Goal: Register for event/course

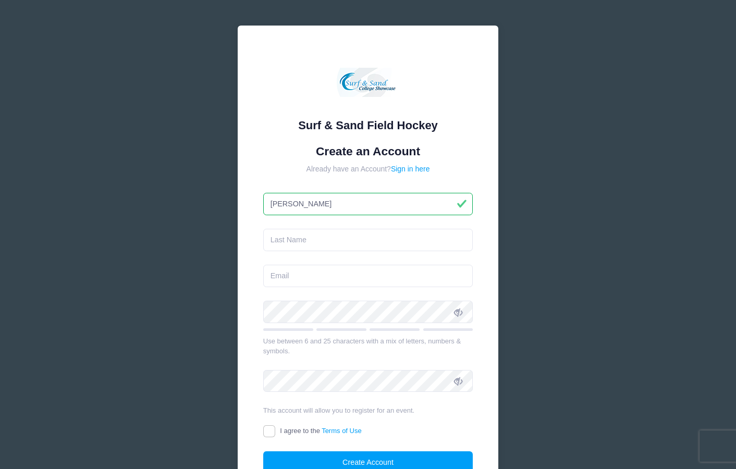
type input "[PERSON_NAME]"
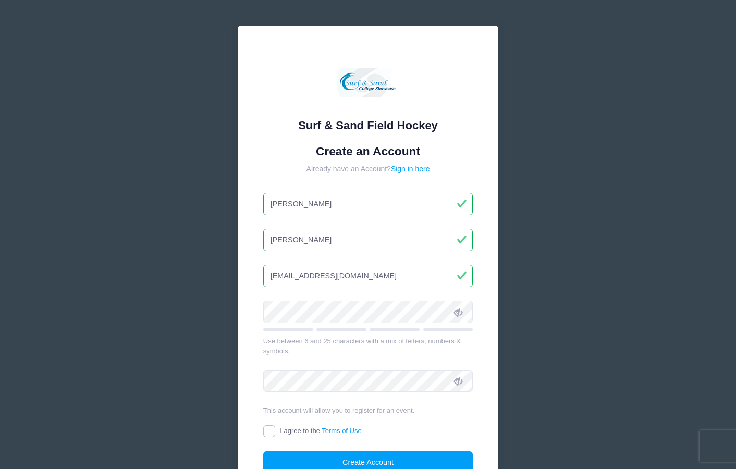
type input "[EMAIL_ADDRESS][DOMAIN_NAME]"
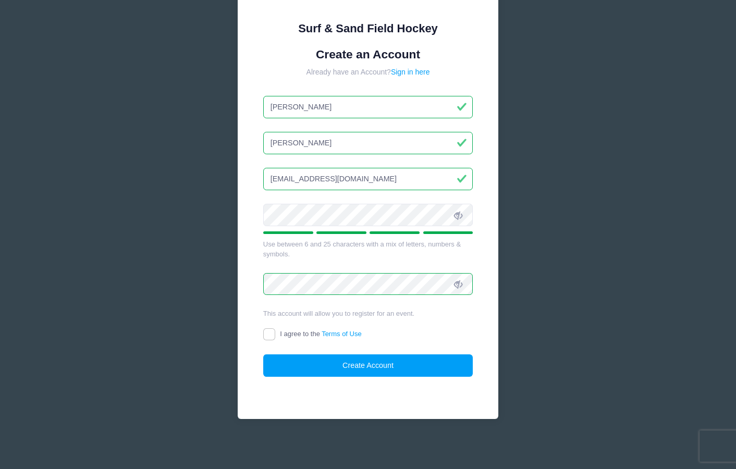
scroll to position [96, 0]
click at [270, 329] on input "I agree to the Terms of Use" at bounding box center [269, 335] width 12 height 12
checkbox input "true"
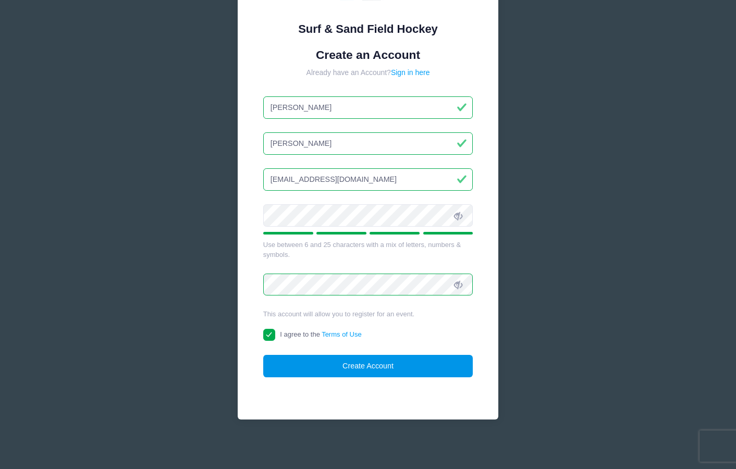
click at [322, 364] on button "Create Account" at bounding box center [368, 366] width 210 height 22
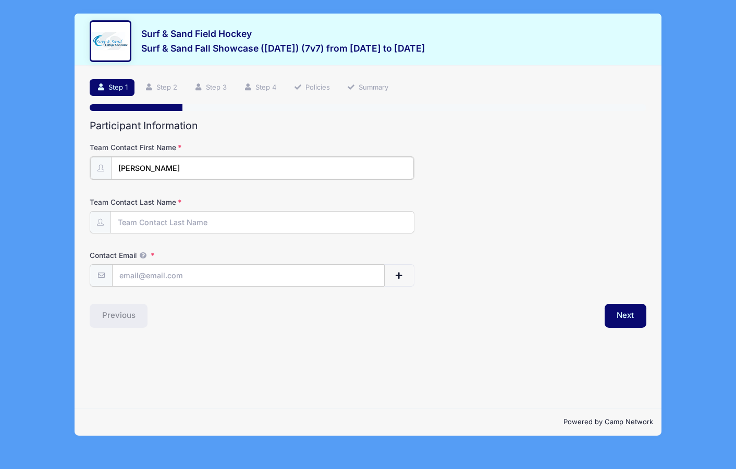
type input "[PERSON_NAME]"
type input "[EMAIL_ADDRESS][DOMAIN_NAME]"
click at [439, 381] on div "Step 1 /7 Step 1 Step 2 Step 3 Step 4 Policies Summary Participant Information …" at bounding box center [367, 237] width 587 height 343
click at [607, 315] on button "Next" at bounding box center [625, 315] width 42 height 24
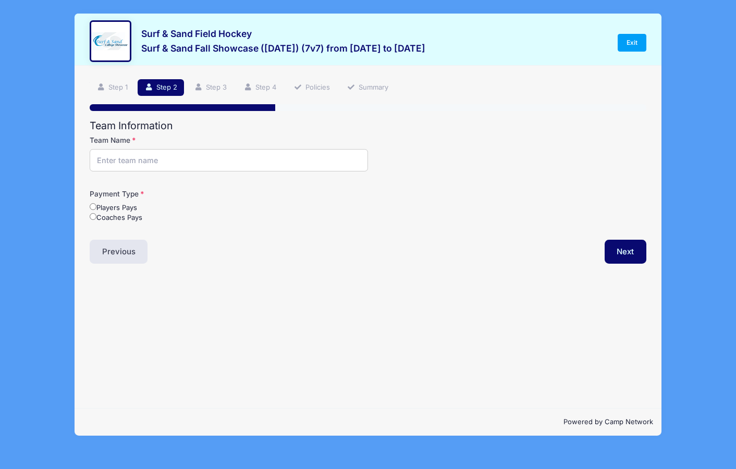
click at [272, 160] on input "Team Name" at bounding box center [229, 160] width 278 height 22
type input "Princeton FHC Black U12"
click at [92, 216] on input "Coaches Pays" at bounding box center [93, 216] width 7 height 7
radio input "true"
click at [619, 251] on button "Next" at bounding box center [625, 252] width 42 height 24
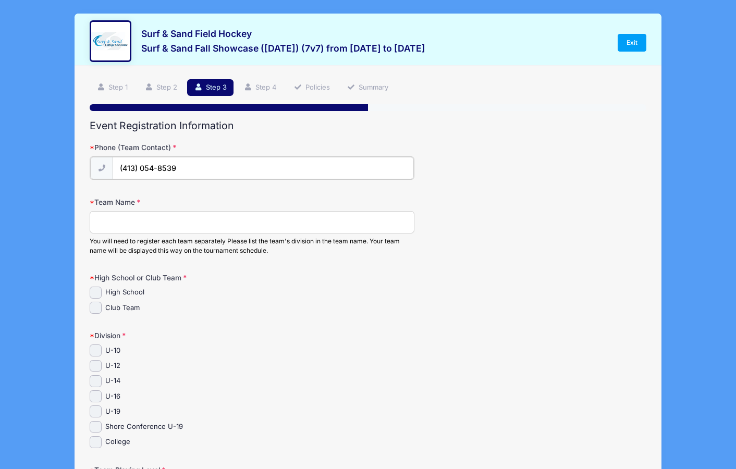
type input "(413) 054-8539"
type input "Princeton FHC Black U12"
click at [282, 337] on div "Division U-10 U-12" at bounding box center [368, 387] width 556 height 117
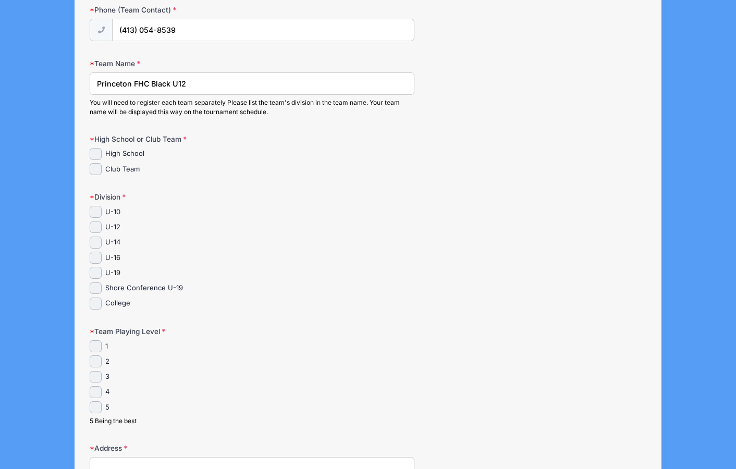
scroll to position [139, 0]
click at [97, 165] on input "Club Team" at bounding box center [96, 168] width 12 height 12
checkbox input "true"
click at [94, 227] on input "U-12" at bounding box center [96, 226] width 12 height 12
checkbox input "true"
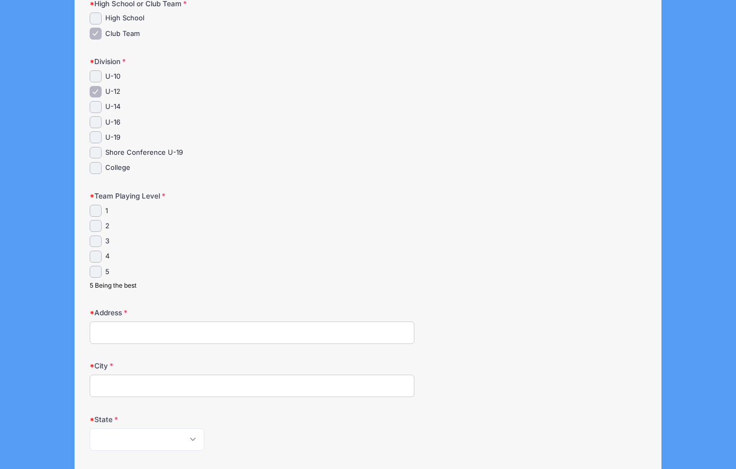
scroll to position [275, 0]
click at [98, 218] on input "2" at bounding box center [96, 224] width 12 height 12
checkbox input "true"
type input "134 Carter Rd."
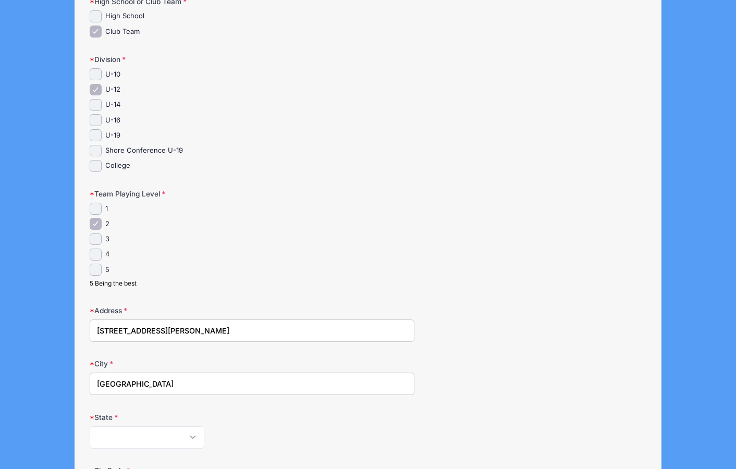
type input "Princeton"
select select "NJ"
click at [250, 279] on div "5 Being the best" at bounding box center [252, 283] width 325 height 9
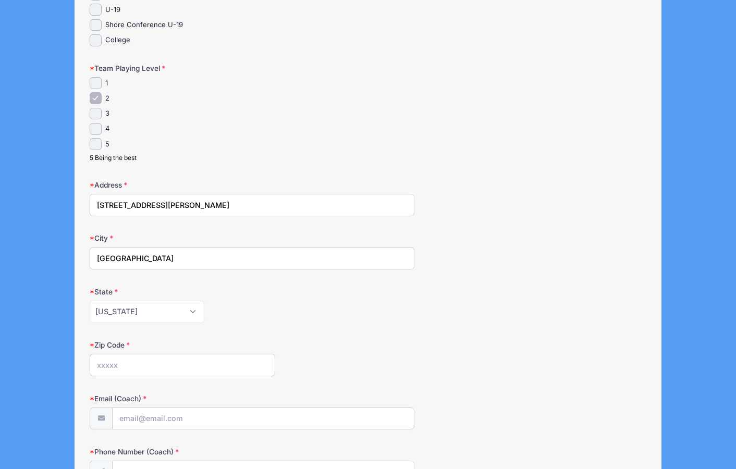
scroll to position [403, 0]
click at [101, 111] on input "3" at bounding box center [96, 112] width 12 height 12
checkbox input "true"
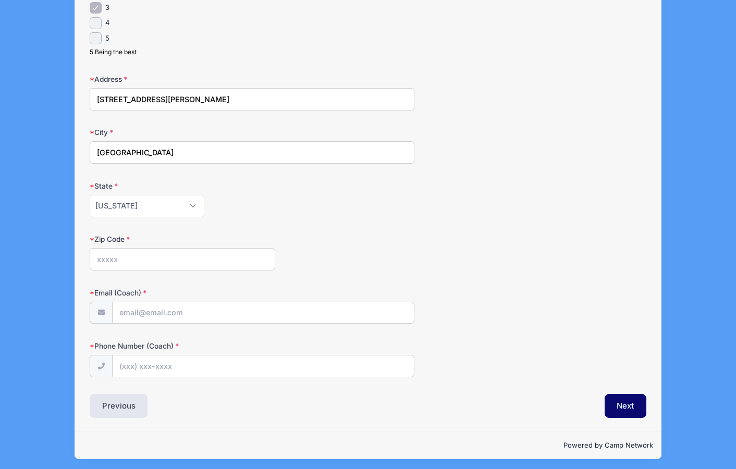
scroll to position [506, 0]
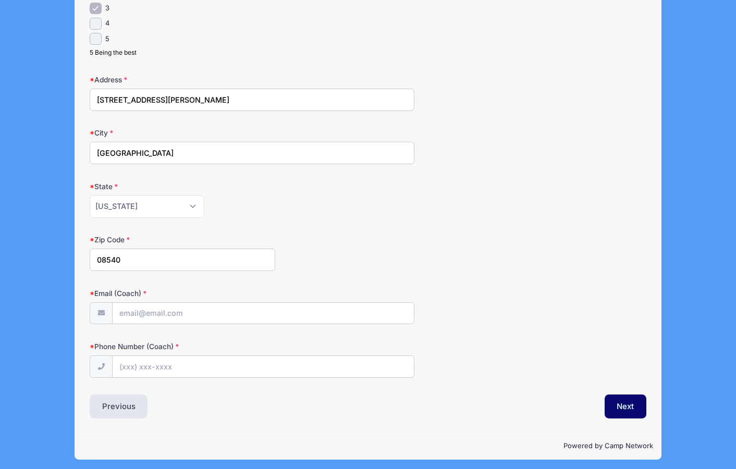
type input "08540"
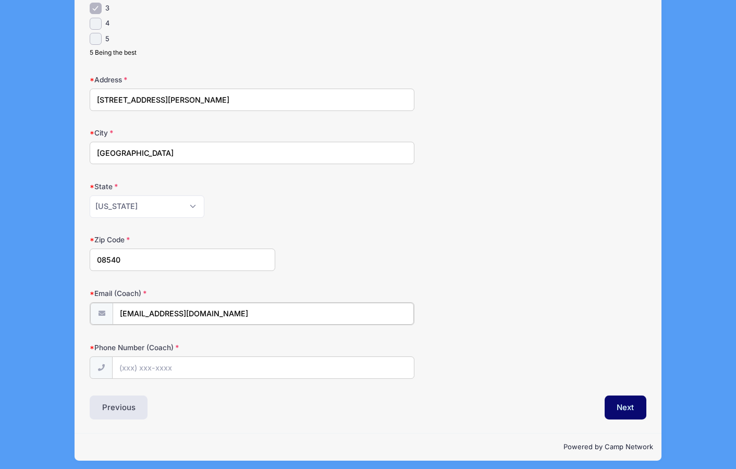
type input "[EMAIL_ADDRESS][DOMAIN_NAME]"
type input "(413) 504-8539"
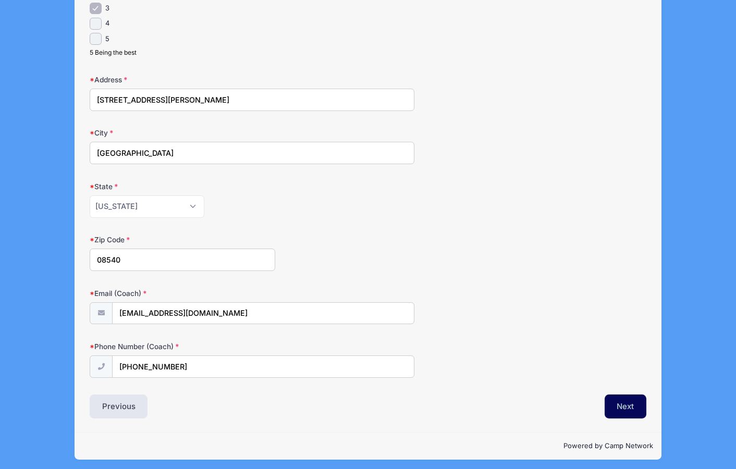
click at [629, 406] on button "Next" at bounding box center [625, 406] width 42 height 24
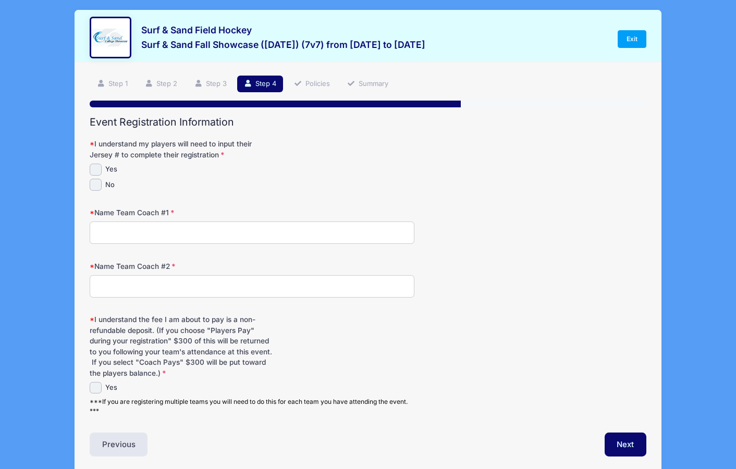
scroll to position [0, 0]
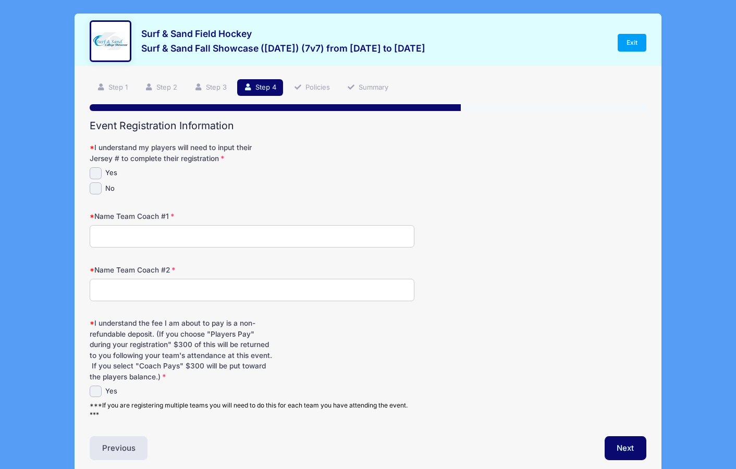
click at [92, 173] on input "Yes" at bounding box center [96, 173] width 12 height 12
checkbox input "true"
click at [135, 234] on input "Name Team Coach #1" at bounding box center [252, 236] width 325 height 22
type input "Jen Heller"
type input "Carla Tagliente"
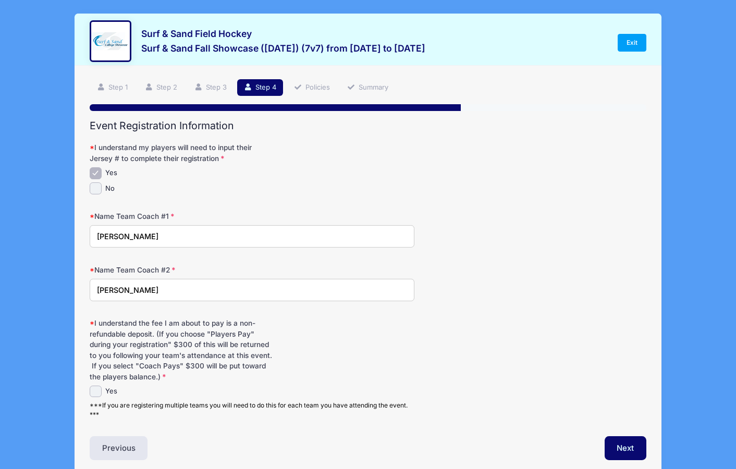
click at [197, 374] on label "I understand the fee I am about to pay is a non-refundable deposit. (If you cho…" at bounding box center [182, 350] width 185 height 64
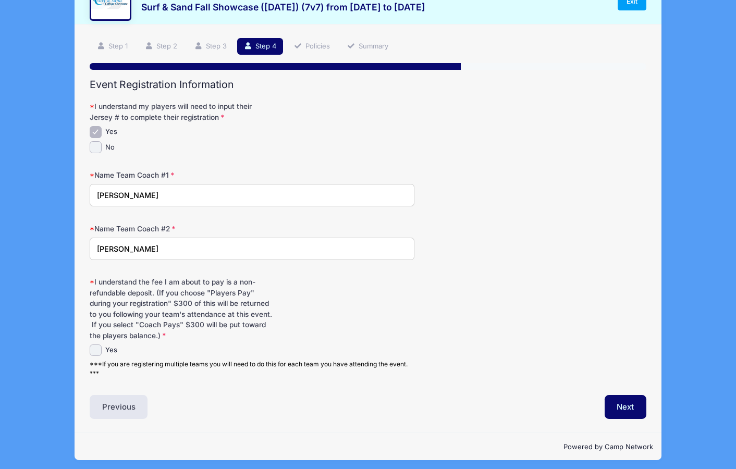
scroll to position [42, 0]
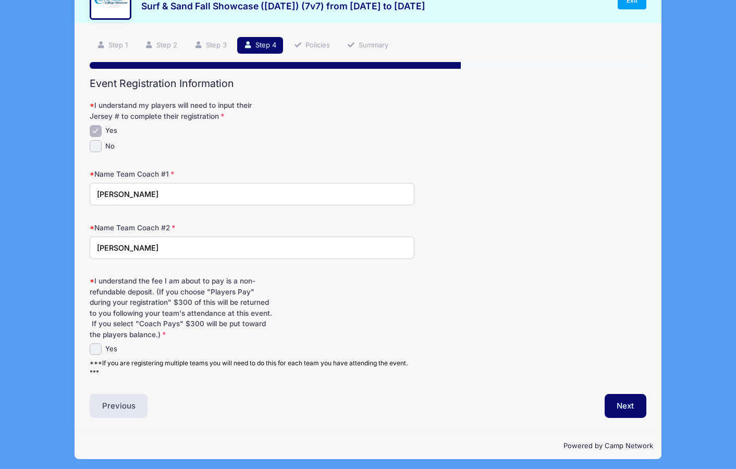
click at [94, 344] on input "Yes" at bounding box center [96, 349] width 12 height 12
checkbox input "true"
click at [633, 404] on button "Next" at bounding box center [625, 406] width 42 height 24
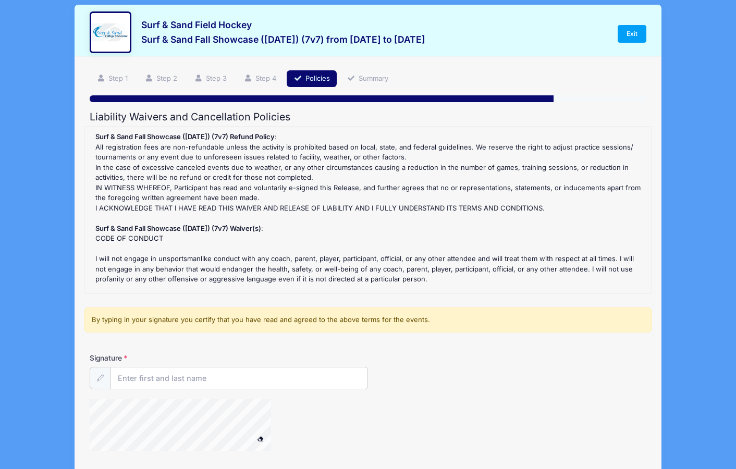
scroll to position [0, 0]
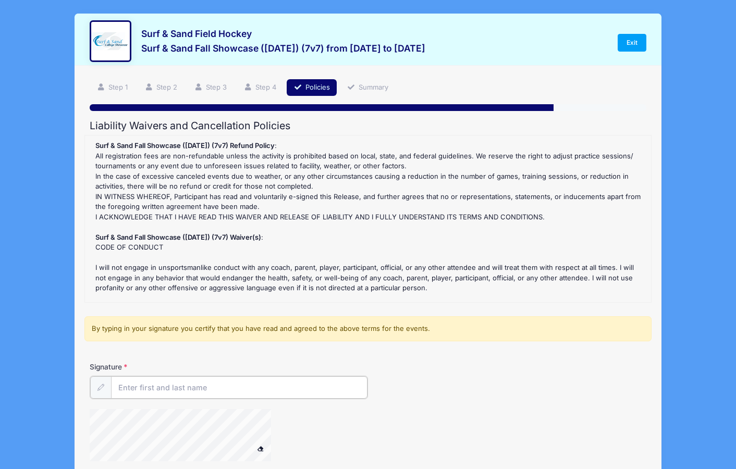
click at [272, 387] on input "Signature" at bounding box center [239, 387] width 256 height 22
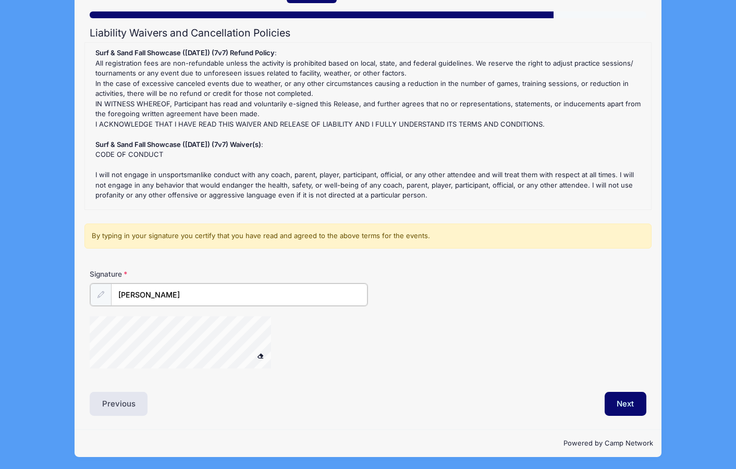
scroll to position [92, 0]
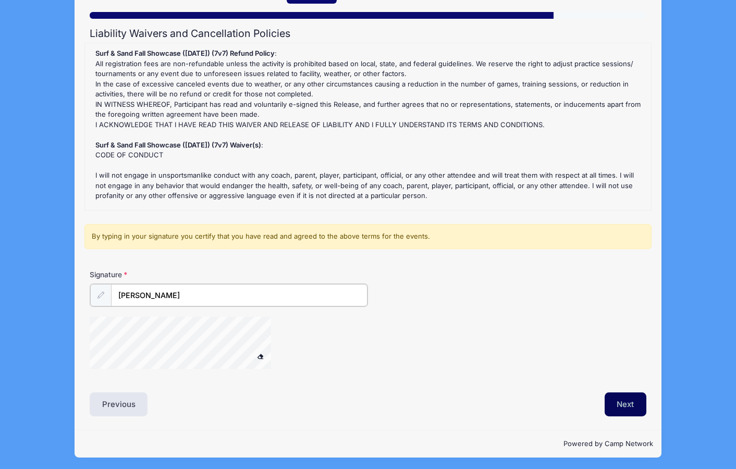
type input "Carla Tagliente"
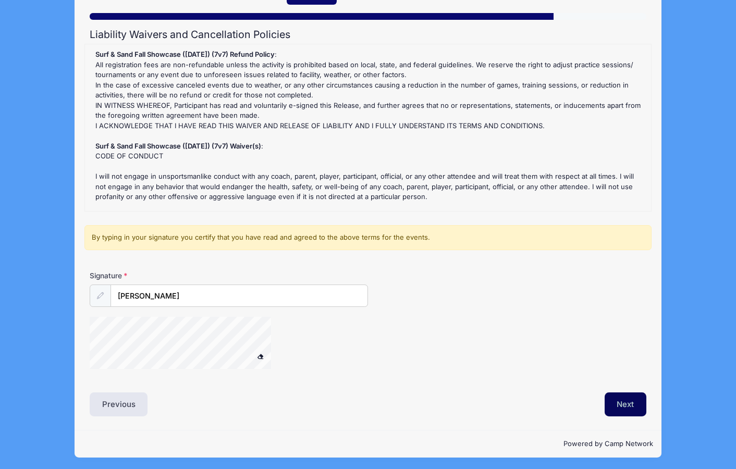
click at [619, 405] on button "Next" at bounding box center [625, 404] width 42 height 24
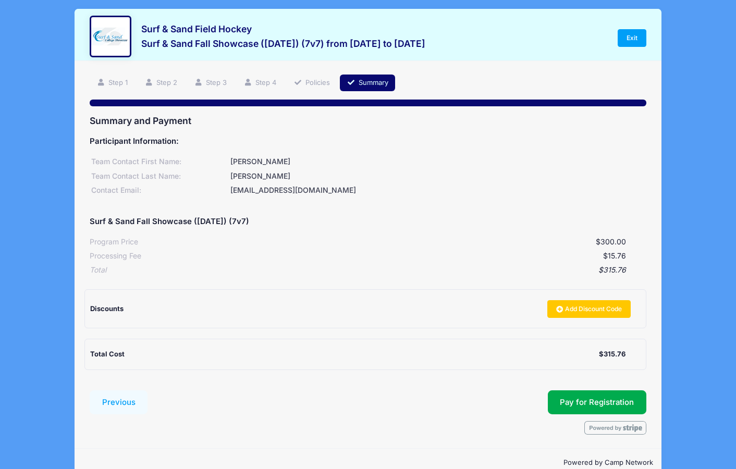
scroll to position [0, 0]
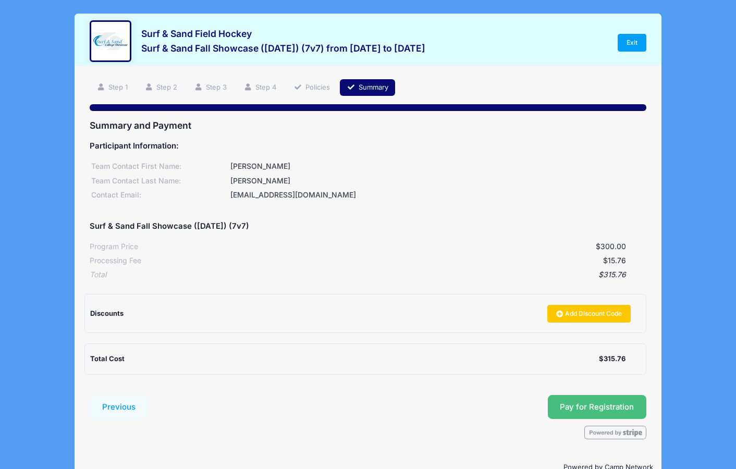
click at [580, 402] on span "Pay for Registration" at bounding box center [597, 406] width 74 height 9
